Goal: Find specific page/section: Find specific page/section

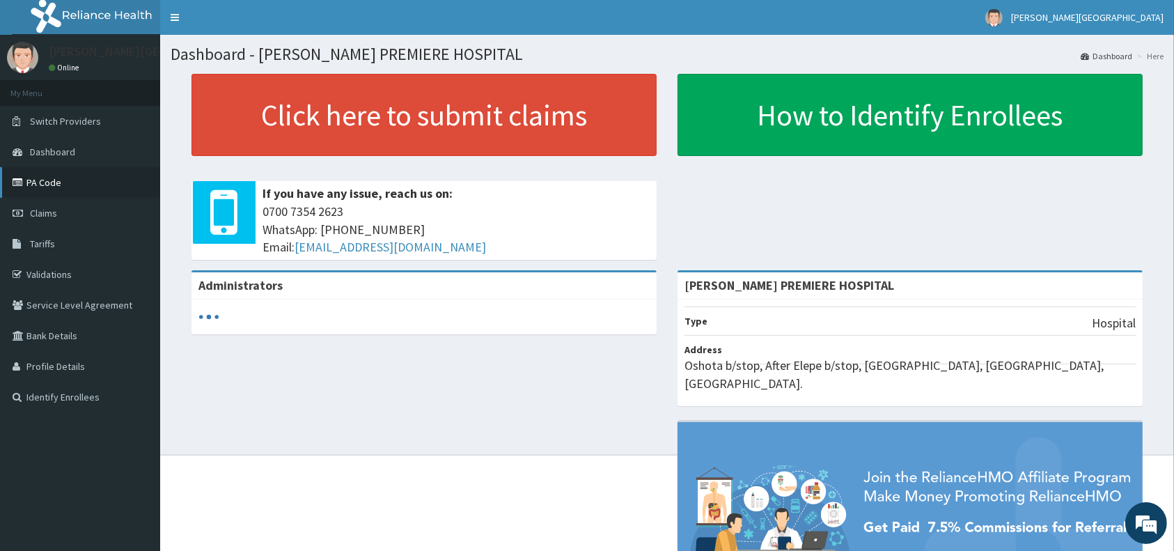
click at [46, 177] on link "PA Code" at bounding box center [80, 182] width 160 height 31
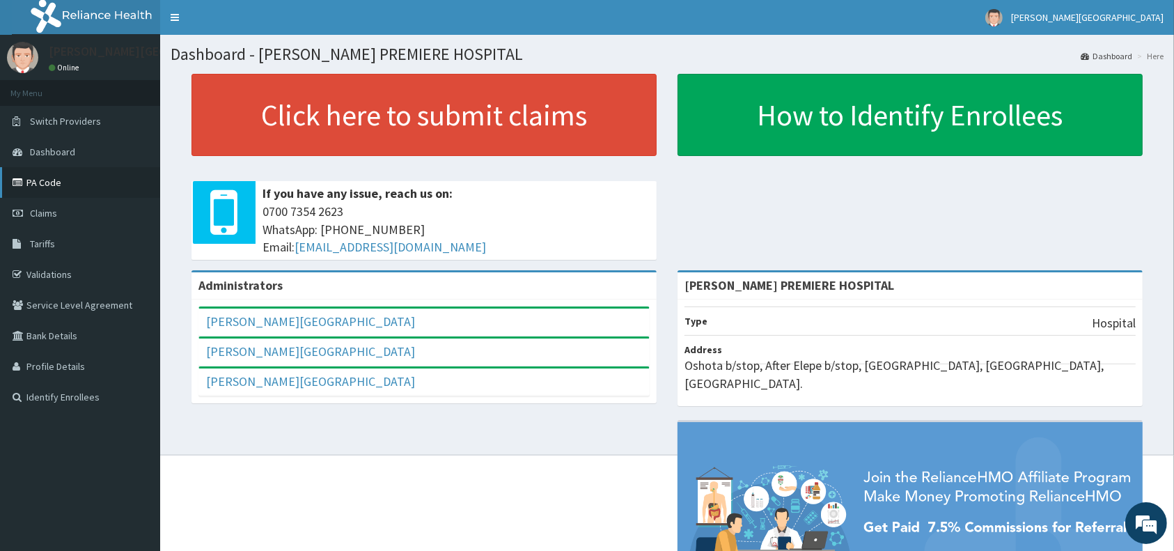
click at [39, 172] on link "PA Code" at bounding box center [80, 182] width 160 height 31
click at [40, 173] on link "PA Code" at bounding box center [80, 182] width 160 height 31
